Goal: Transaction & Acquisition: Book appointment/travel/reservation

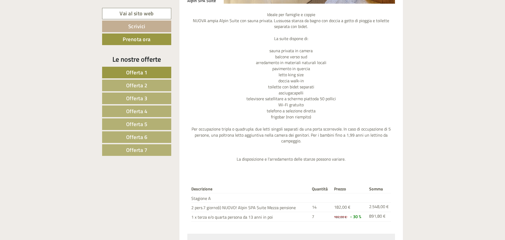
scroll to position [1103, 0]
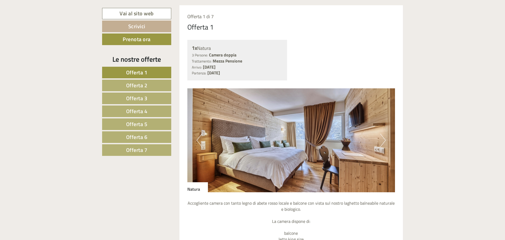
scroll to position [422, 0]
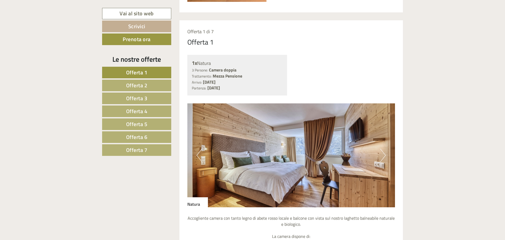
click at [379, 154] on img at bounding box center [291, 155] width 208 height 104
click at [385, 153] on button "Next" at bounding box center [383, 155] width 6 height 13
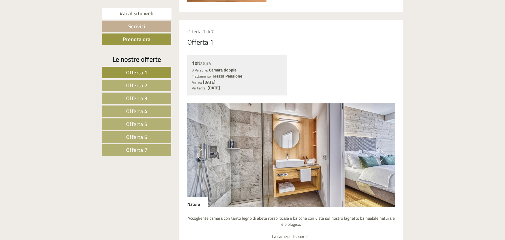
click at [385, 153] on button "Next" at bounding box center [383, 155] width 6 height 13
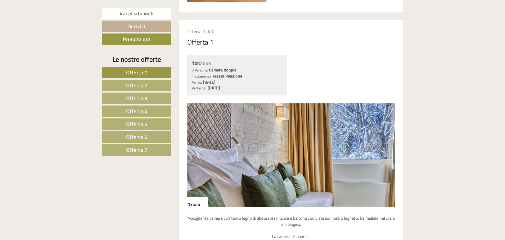
click at [385, 153] on button "Next" at bounding box center [383, 155] width 6 height 13
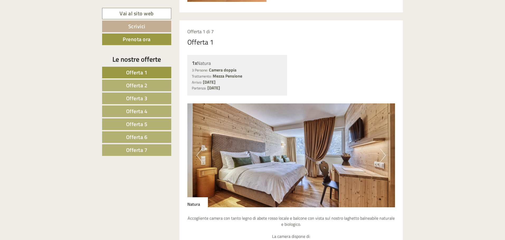
click at [385, 153] on button "Next" at bounding box center [383, 155] width 6 height 13
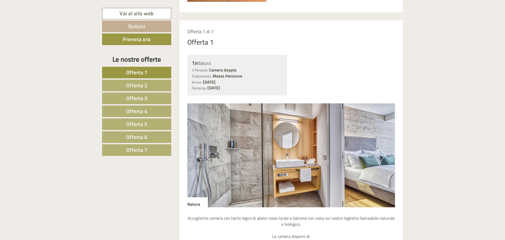
click at [385, 153] on button "Next" at bounding box center [383, 155] width 6 height 13
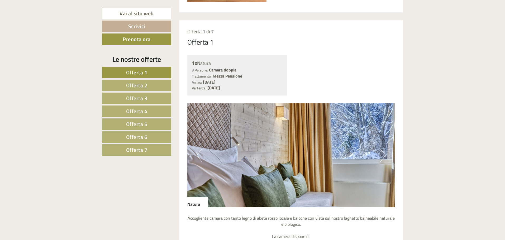
click at [385, 153] on button "Next" at bounding box center [383, 155] width 6 height 13
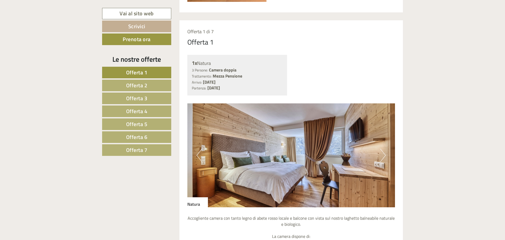
click at [385, 153] on button "Next" at bounding box center [383, 155] width 6 height 13
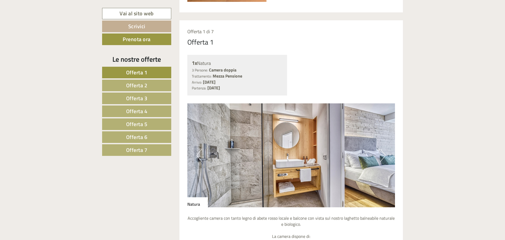
click at [385, 153] on button "Next" at bounding box center [383, 155] width 6 height 13
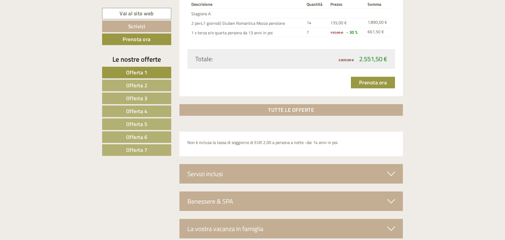
scroll to position [1821, 0]
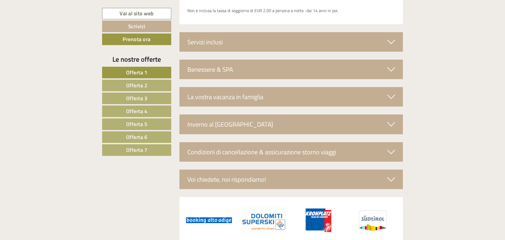
click at [390, 69] on icon at bounding box center [391, 69] width 8 height 9
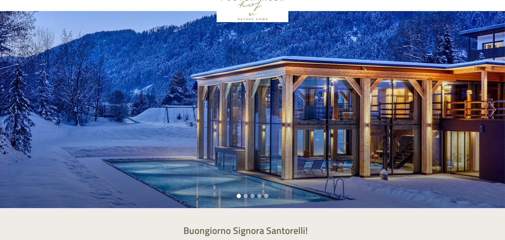
scroll to position [0, 0]
